Goal: Transaction & Acquisition: Purchase product/service

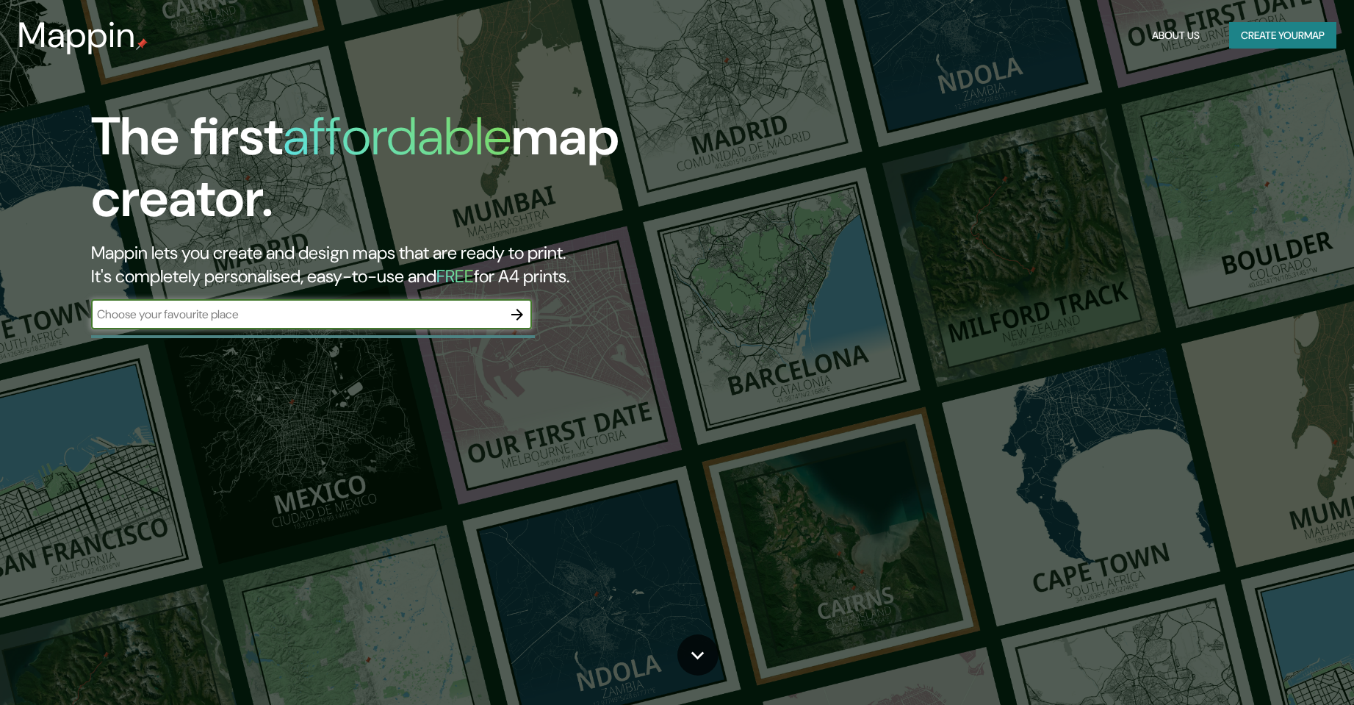
type input "[PERSON_NAME] [GEOGRAPHIC_DATA]"
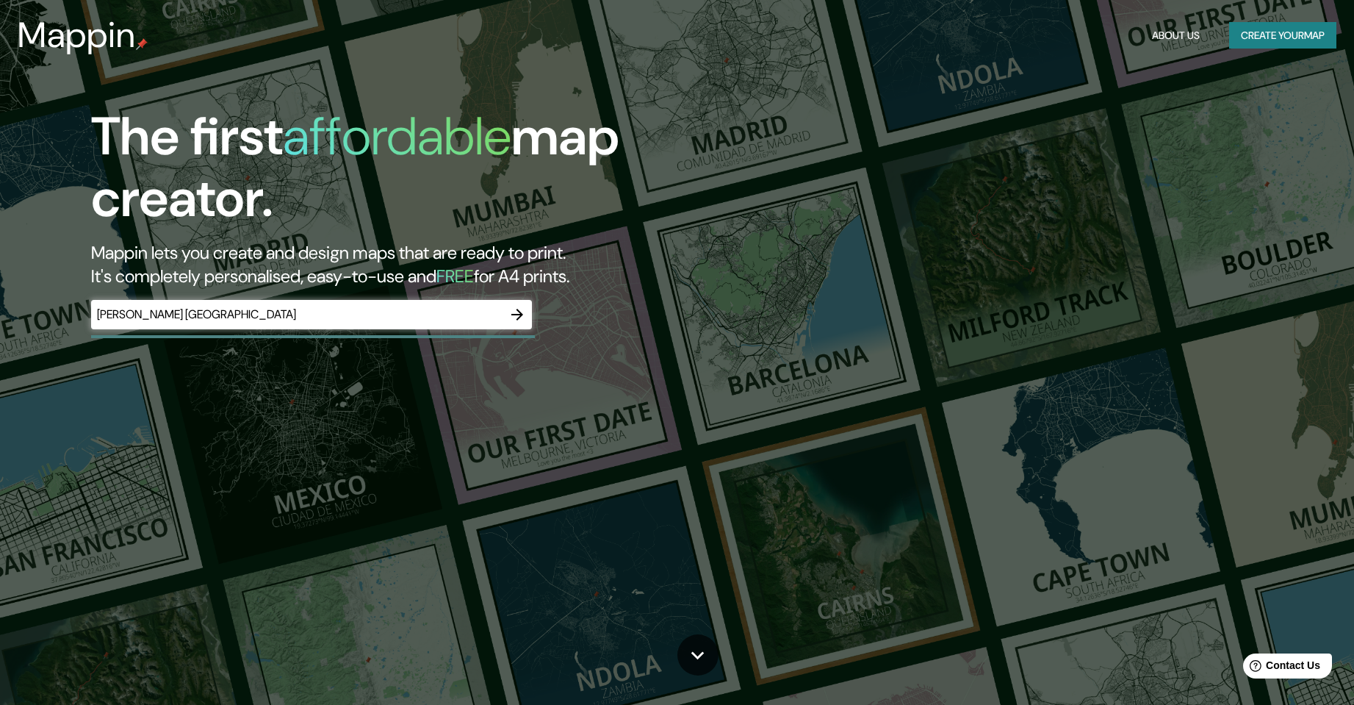
click at [530, 469] on div "The first affordable map creator. Mappin lets you create and design maps that a…" at bounding box center [677, 352] width 1354 height 705
click at [509, 318] on icon "button" at bounding box center [517, 315] width 18 height 18
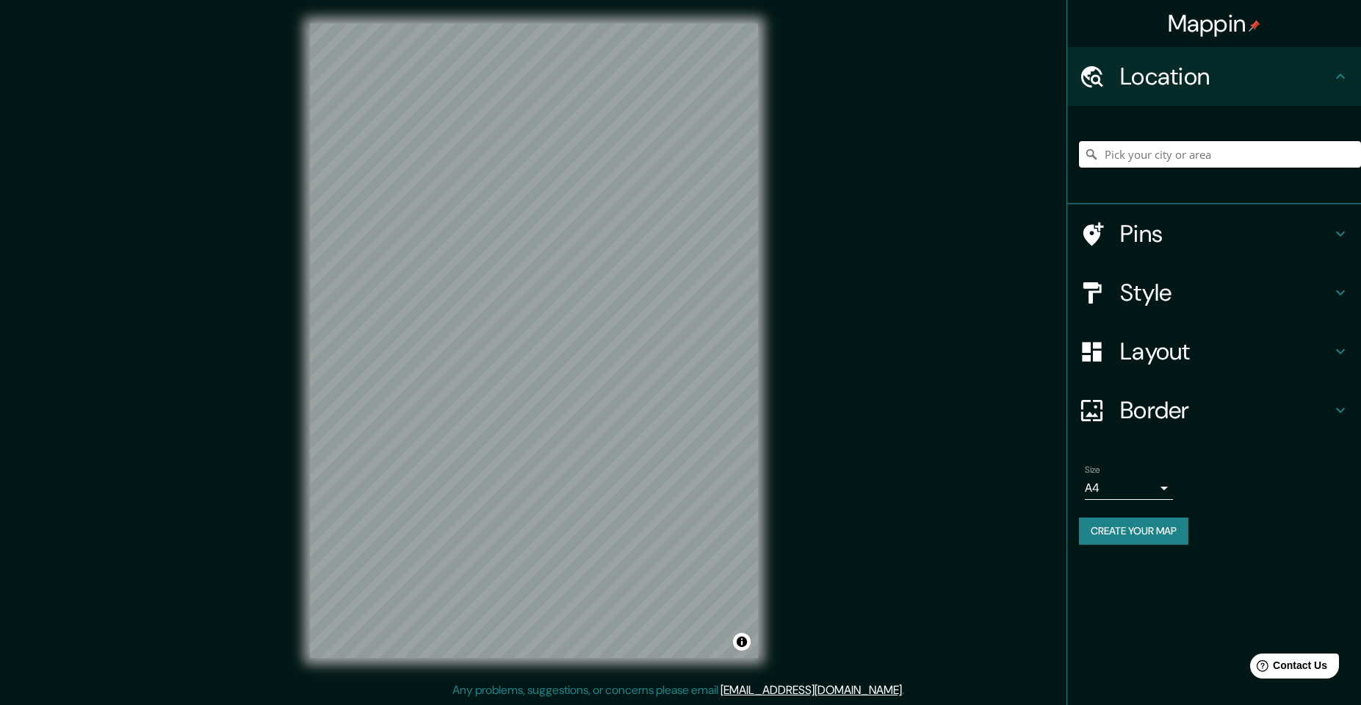
click at [1152, 148] on input "Pick your city or area" at bounding box center [1220, 154] width 282 height 26
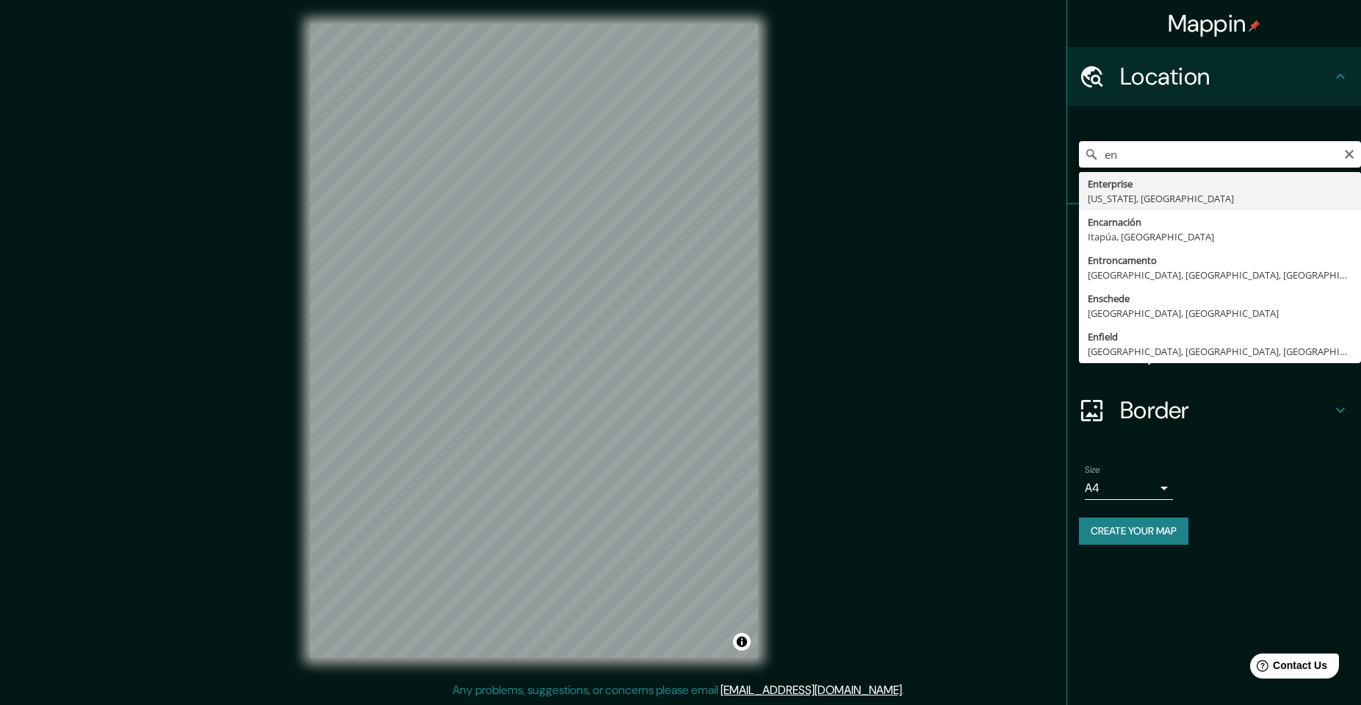
type input "e"
type input "[PERSON_NAME], [GEOGRAPHIC_DATA], [GEOGRAPHIC_DATA]"
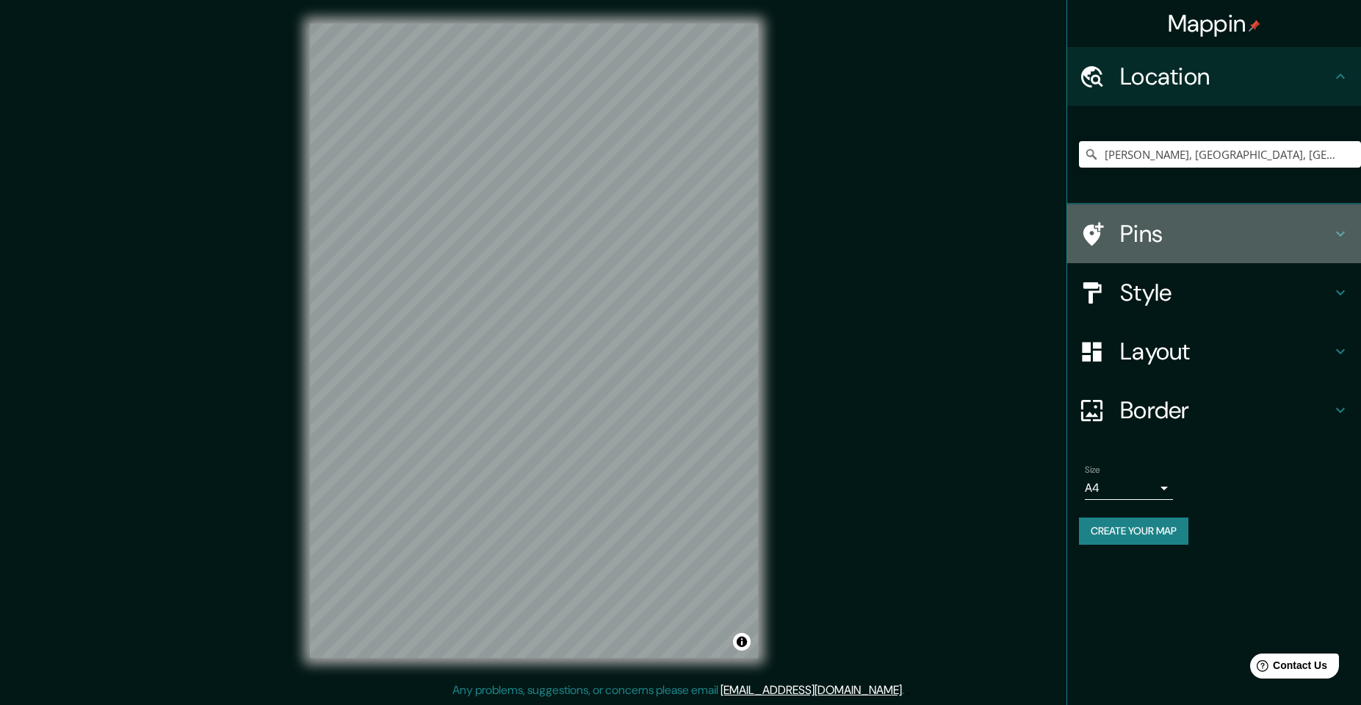
click at [1305, 234] on h4 "Pins" at bounding box center [1226, 233] width 212 height 29
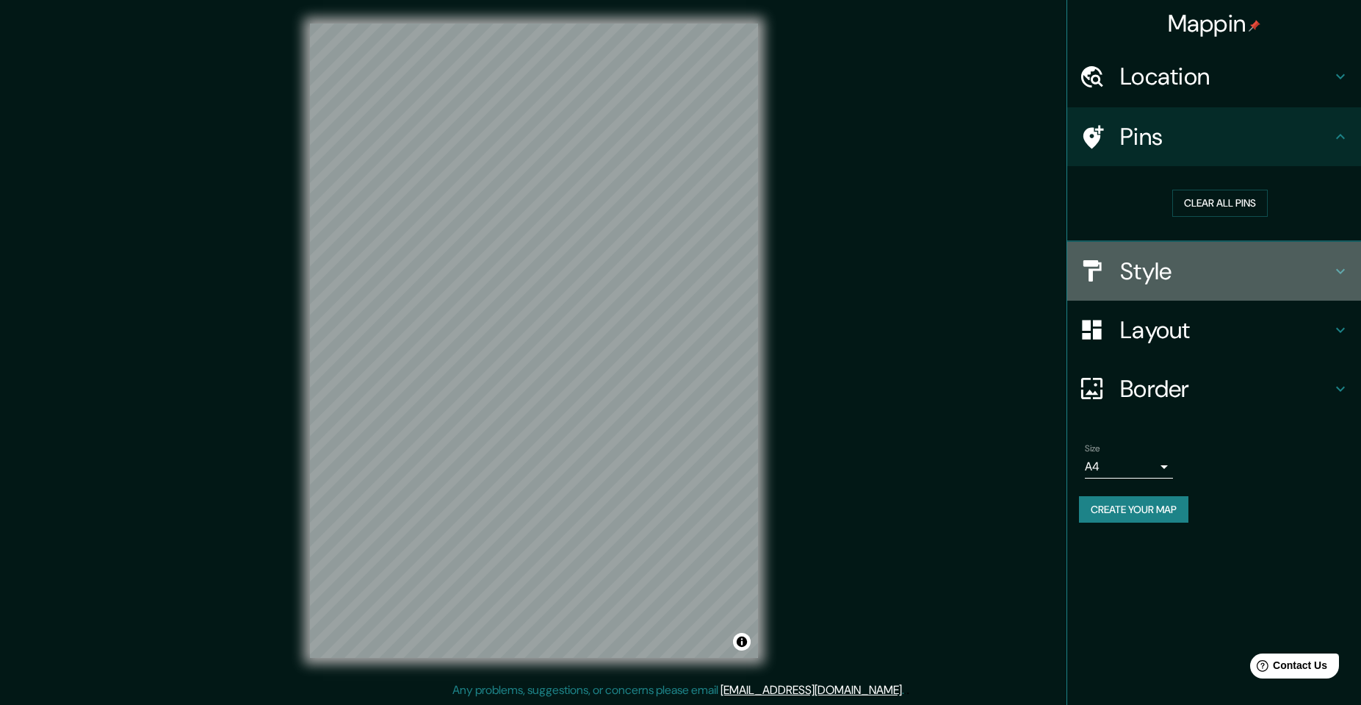
click at [1277, 275] on h4 "Style" at bounding box center [1226, 270] width 212 height 29
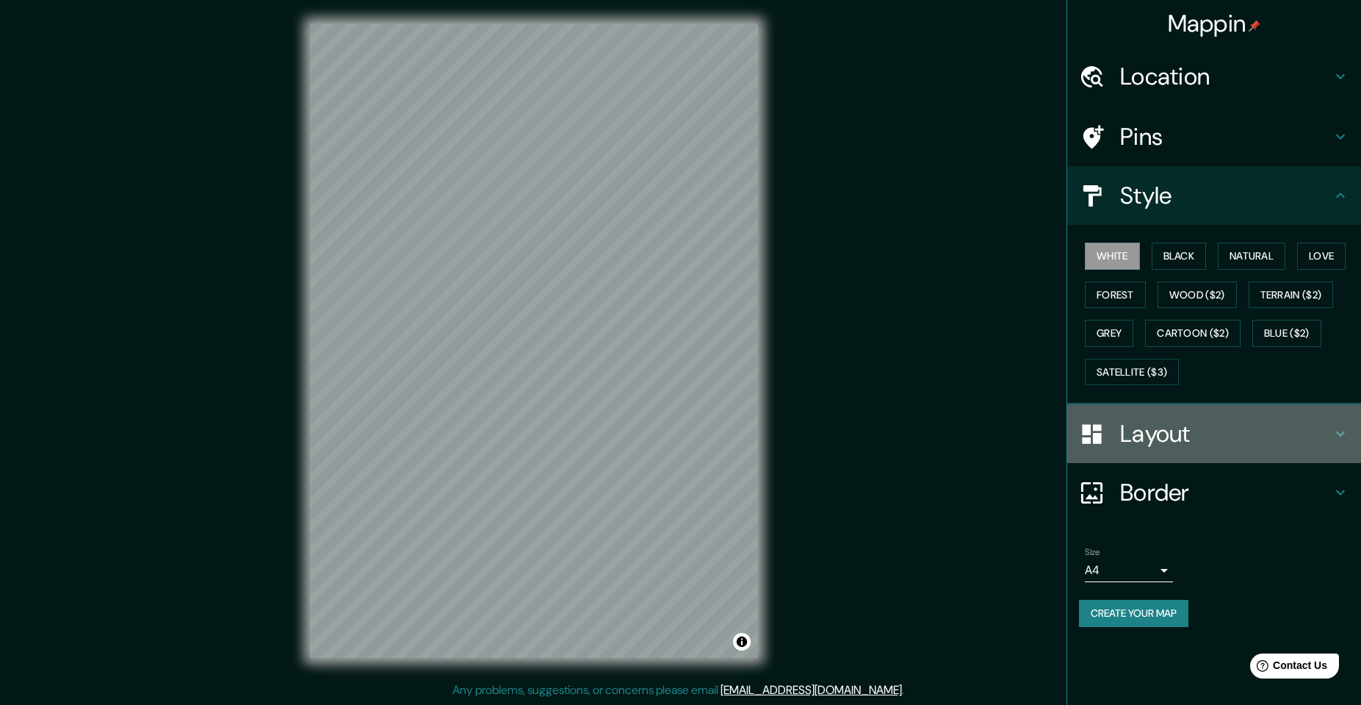
click at [1225, 434] on h4 "Layout" at bounding box center [1226, 433] width 212 height 29
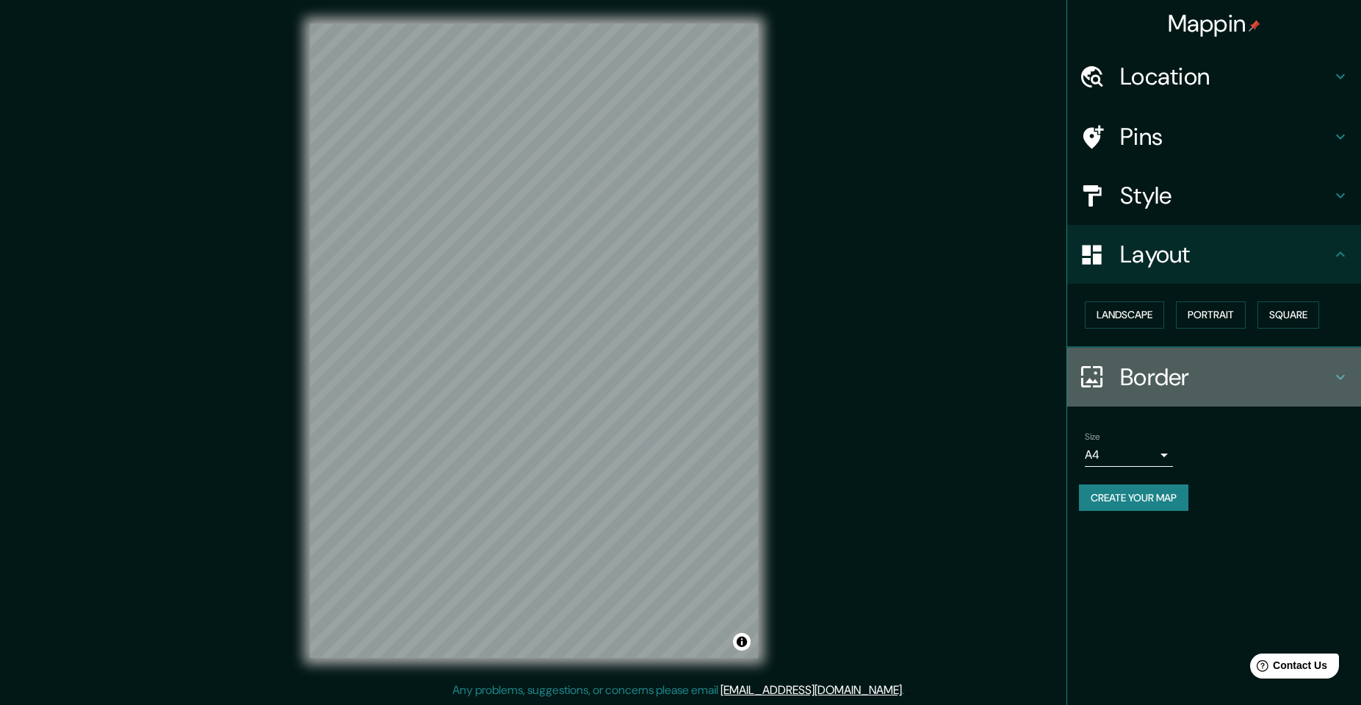
click at [1140, 384] on h4 "Border" at bounding box center [1226, 376] width 212 height 29
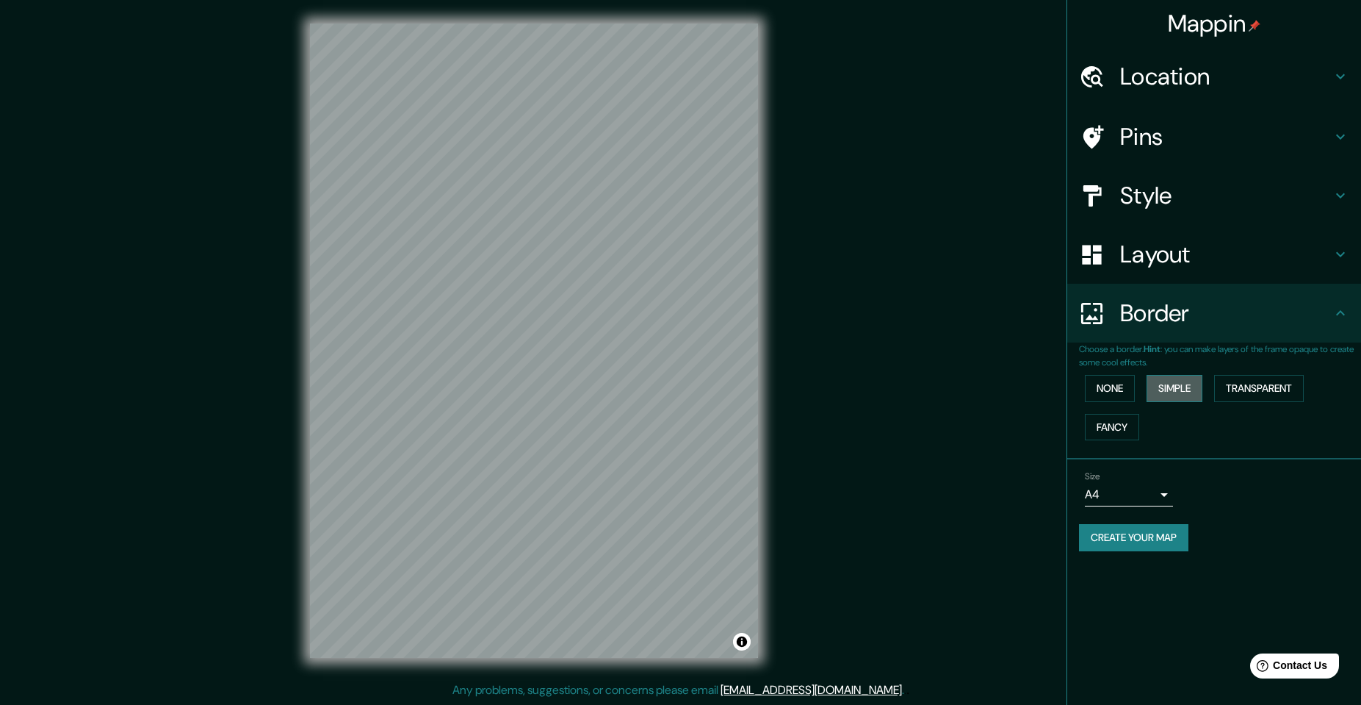
click at [1172, 384] on button "Simple" at bounding box center [1175, 388] width 56 height 27
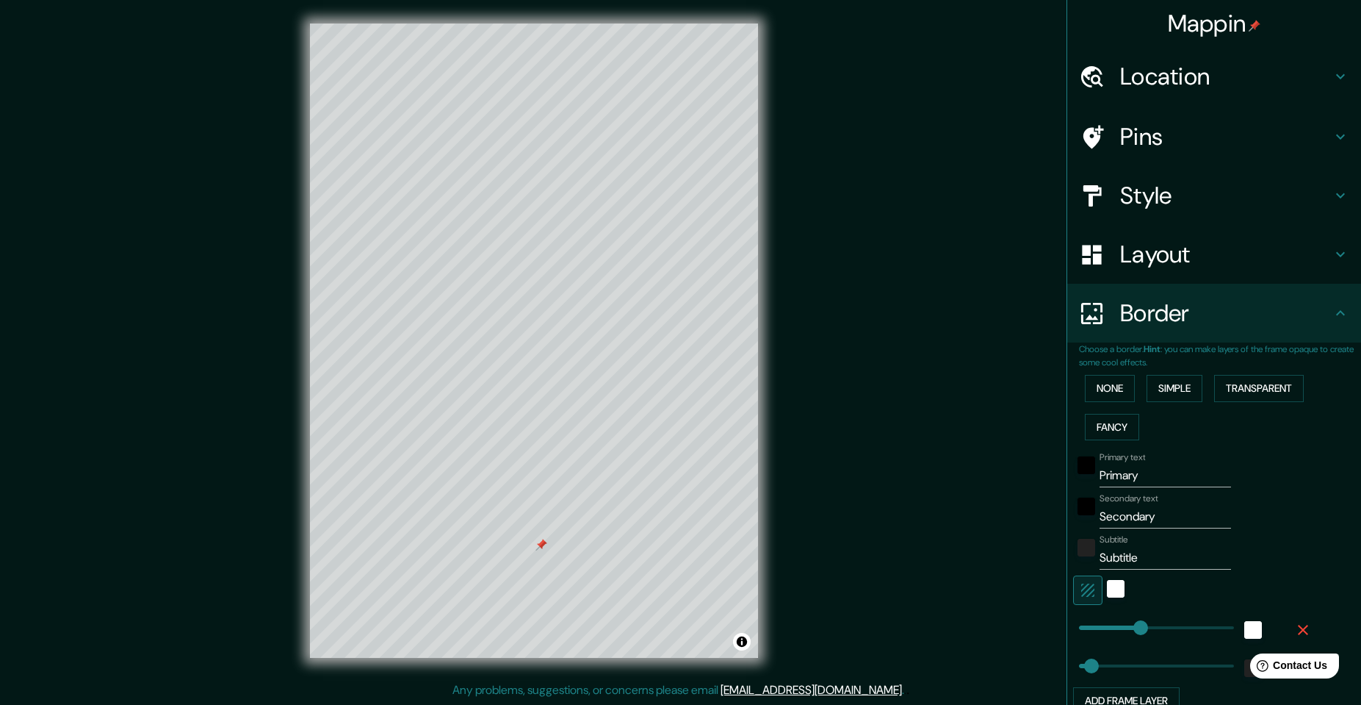
click at [541, 543] on div at bounding box center [542, 544] width 12 height 12
click at [1131, 480] on input "Primary" at bounding box center [1165, 476] width 131 height 24
click at [1133, 468] on input "Primary" at bounding box center [1165, 476] width 131 height 24
type input "Primar"
type input "49"
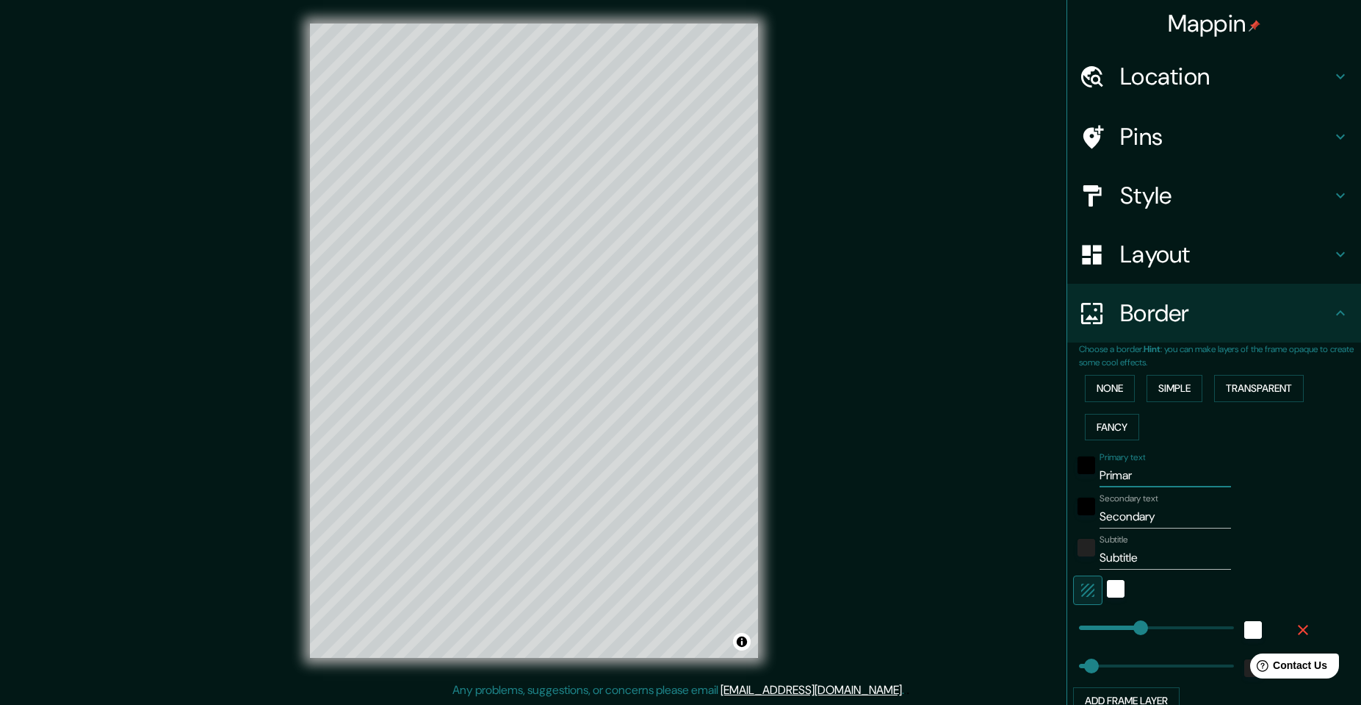
type input "Prima"
type input "49"
type input "P"
type input "49"
click at [1106, 388] on button "None" at bounding box center [1110, 388] width 50 height 27
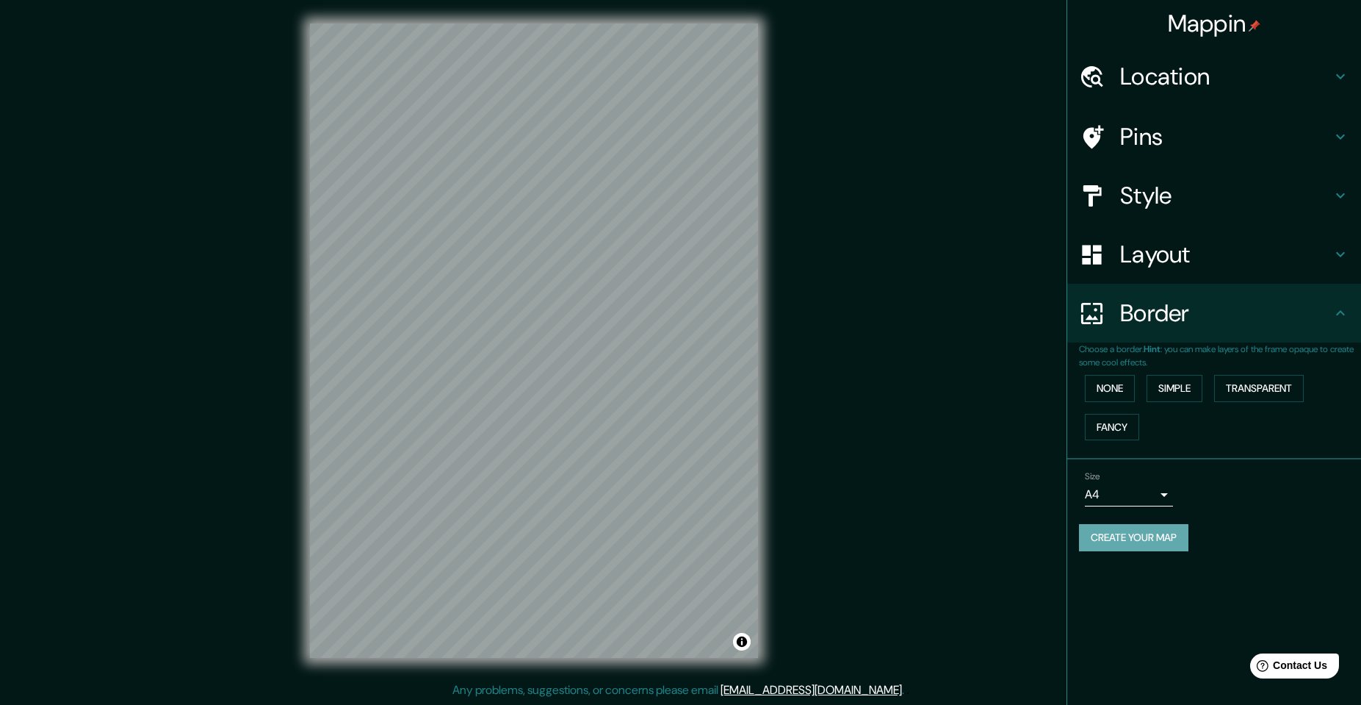
click at [1136, 535] on button "Create your map" at bounding box center [1133, 537] width 109 height 27
drag, startPoint x: 800, startPoint y: 474, endPoint x: 953, endPoint y: 398, distance: 170.5
click at [953, 398] on div "Mappin Location [GEOGRAPHIC_DATA], [GEOGRAPHIC_DATA], [GEOGRAPHIC_DATA] Pins St…" at bounding box center [680, 352] width 1361 height 705
click at [1114, 537] on div "Create your map" at bounding box center [1214, 537] width 270 height 27
click at [1122, 535] on button "Create your map" at bounding box center [1133, 537] width 109 height 27
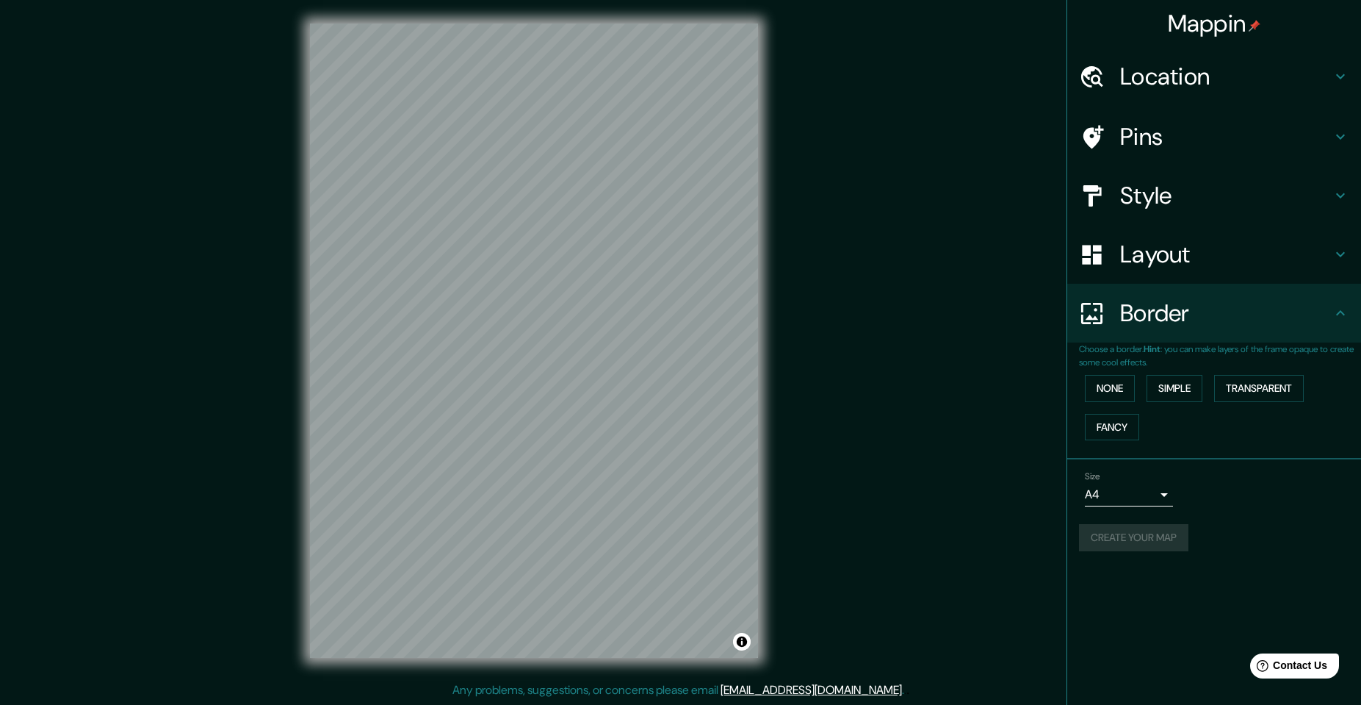
click at [1118, 526] on div "Create your map" at bounding box center [1214, 537] width 270 height 27
drag, startPoint x: 1106, startPoint y: 549, endPoint x: 1065, endPoint y: 541, distance: 41.2
click at [1100, 549] on div "Create your map" at bounding box center [1214, 537] width 270 height 27
click at [377, 263] on div at bounding box center [380, 261] width 12 height 12
click at [1145, 528] on button "Create your map" at bounding box center [1133, 537] width 109 height 27
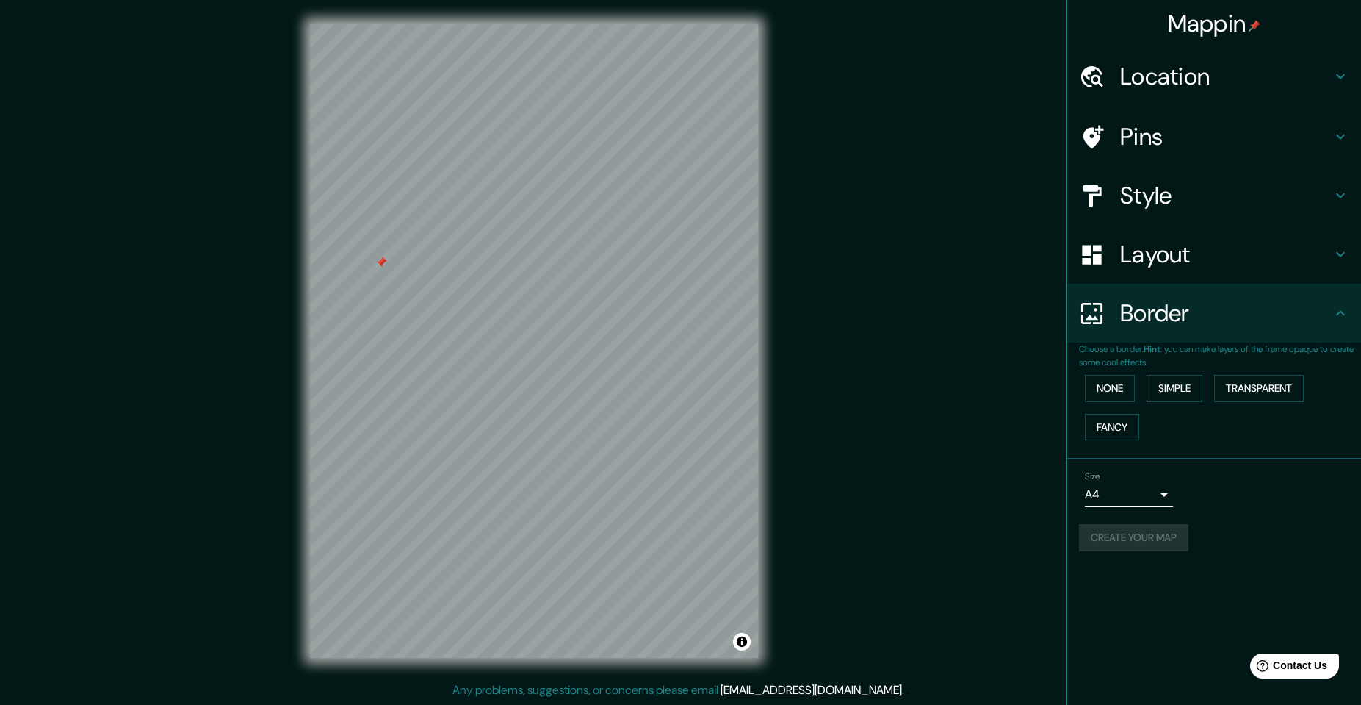
click at [378, 264] on div at bounding box center [381, 262] width 12 height 12
click at [1121, 501] on body "Mappin Location [GEOGRAPHIC_DATA], [GEOGRAPHIC_DATA], [GEOGRAPHIC_DATA] Pins St…" at bounding box center [680, 352] width 1361 height 705
click at [1118, 523] on li "A4" at bounding box center [1129, 525] width 88 height 26
click at [1319, 292] on div "Border" at bounding box center [1214, 313] width 294 height 59
click at [1109, 530] on button "Create your map" at bounding box center [1133, 537] width 109 height 27
